Goal: Information Seeking & Learning: Learn about a topic

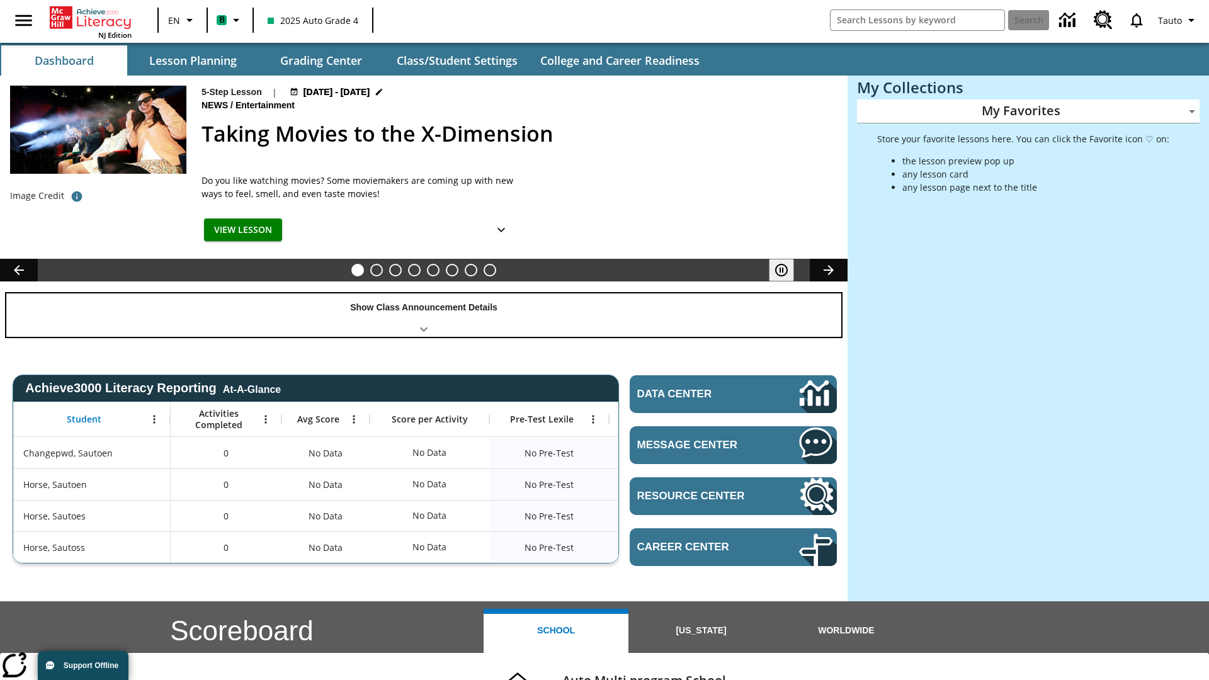
click at [424, 315] on div "Show Class Announcement Details" at bounding box center [423, 314] width 835 height 43
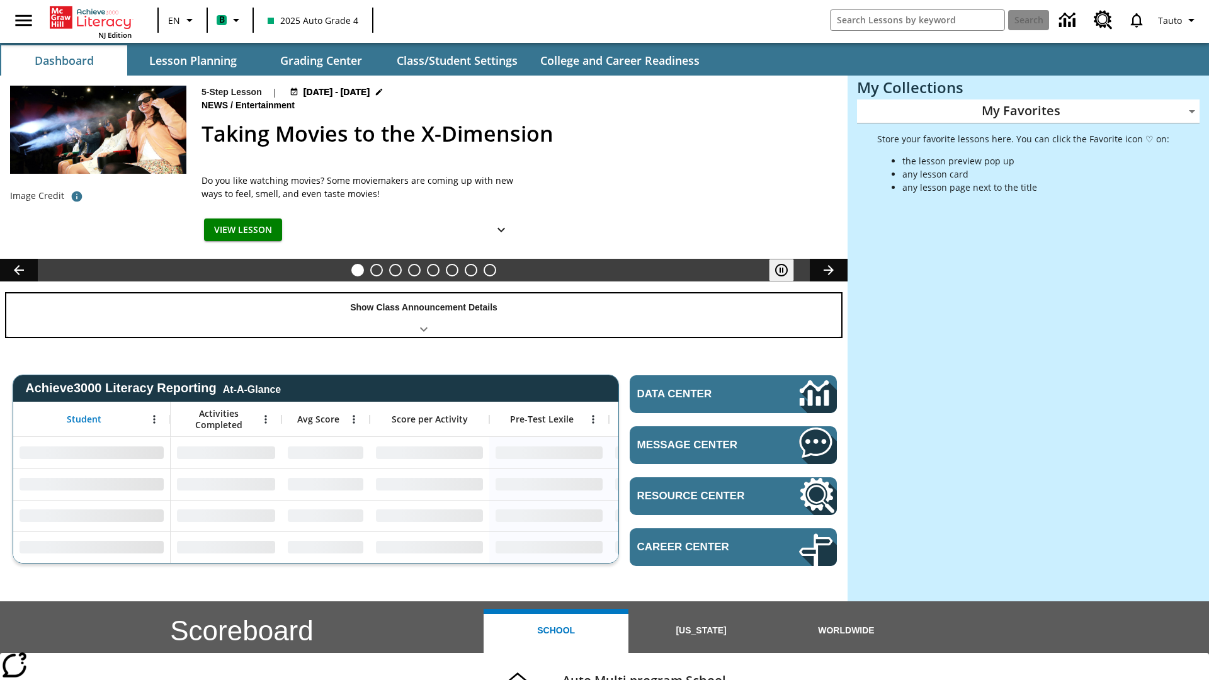
click at [424, 315] on div "Show Class Announcement Details" at bounding box center [423, 314] width 835 height 43
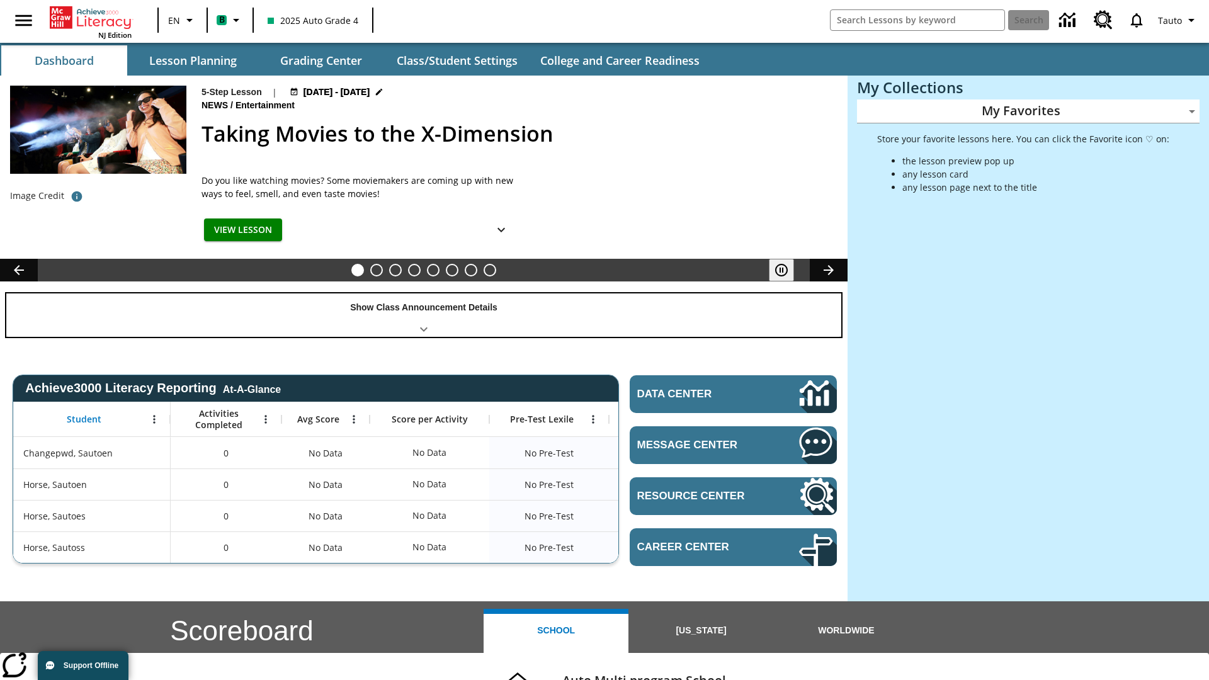
click at [424, 315] on div "Show Class Announcement Details" at bounding box center [423, 314] width 835 height 43
